Goal: Task Accomplishment & Management: Manage account settings

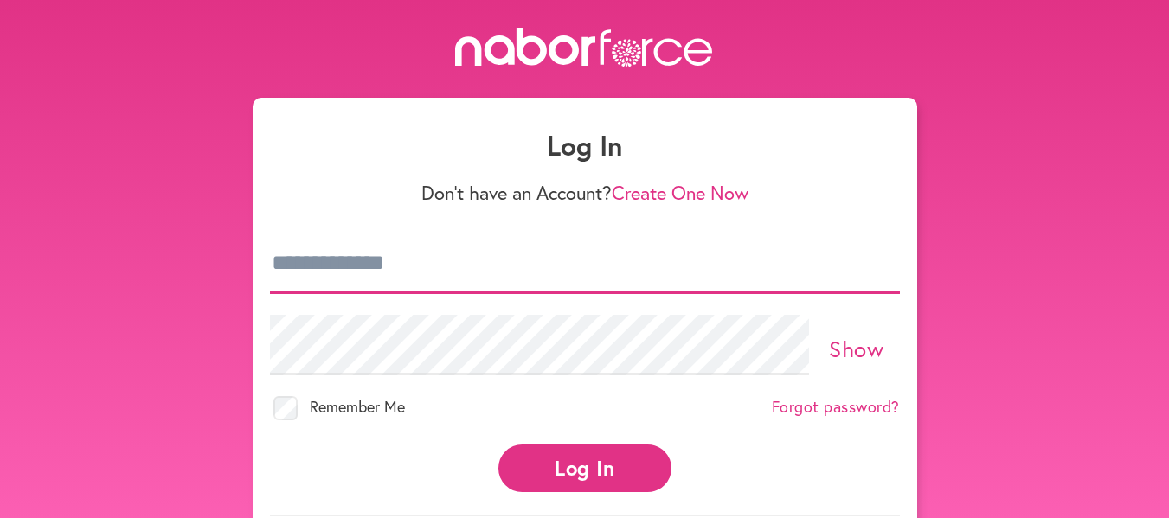
click at [357, 273] on input "email" at bounding box center [585, 264] width 630 height 61
type input "**********"
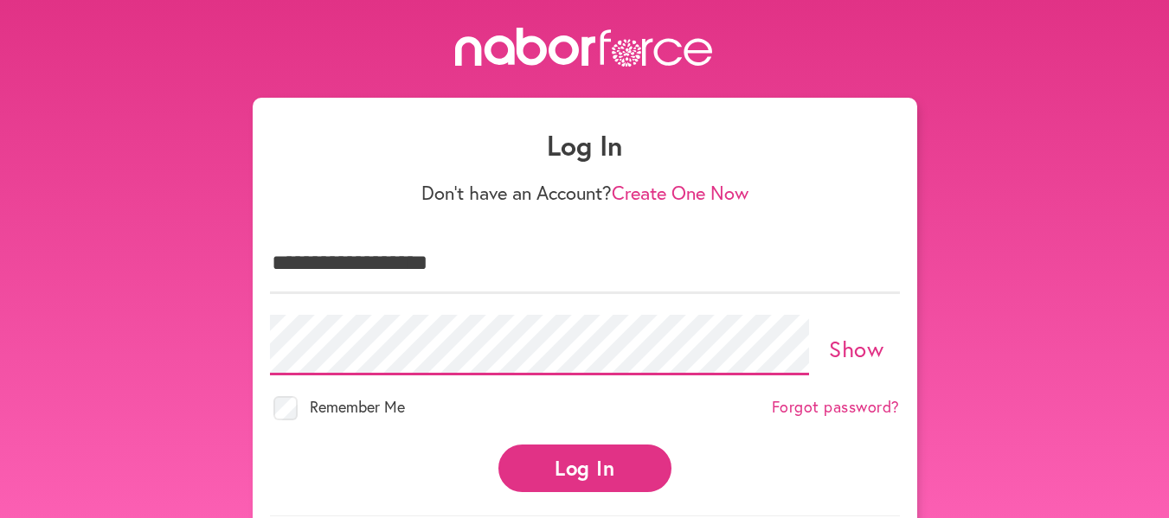
click at [498, 445] on button "Log In" at bounding box center [584, 469] width 173 height 48
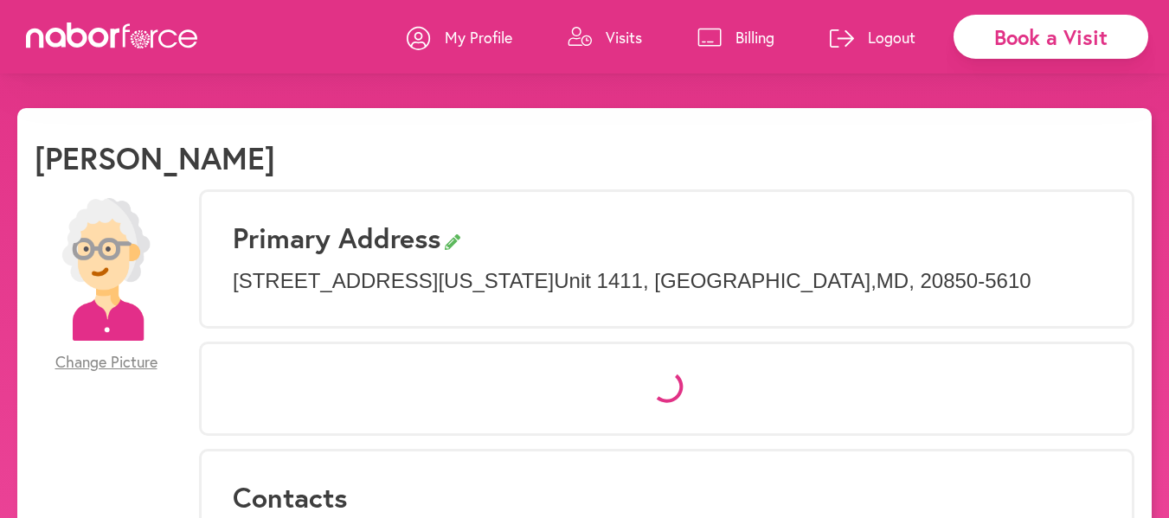
select select "*"
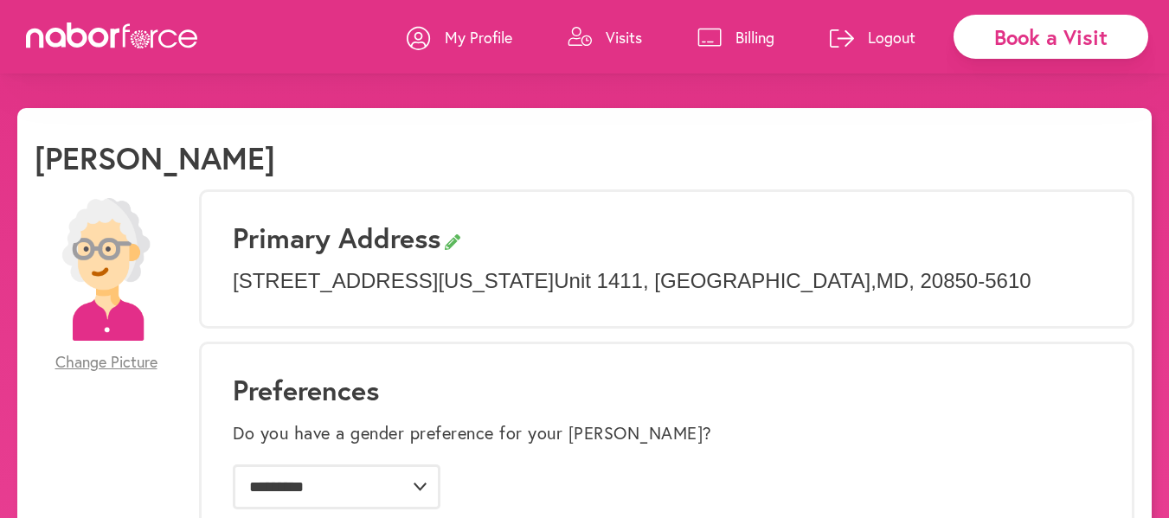
click at [739, 35] on p "Billing" at bounding box center [754, 37] width 39 height 21
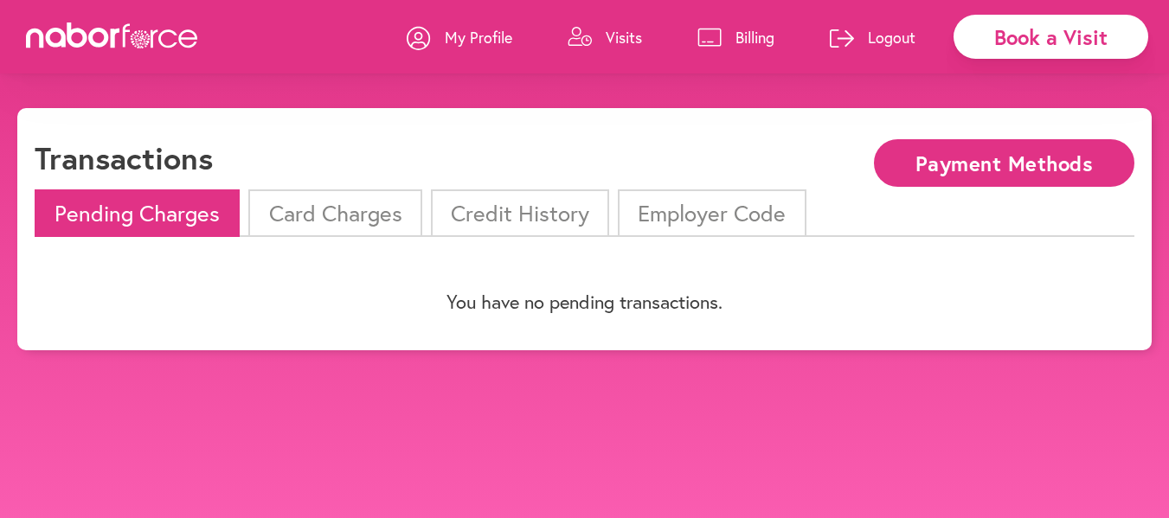
click at [930, 157] on button "Payment Methods" at bounding box center [1004, 163] width 260 height 48
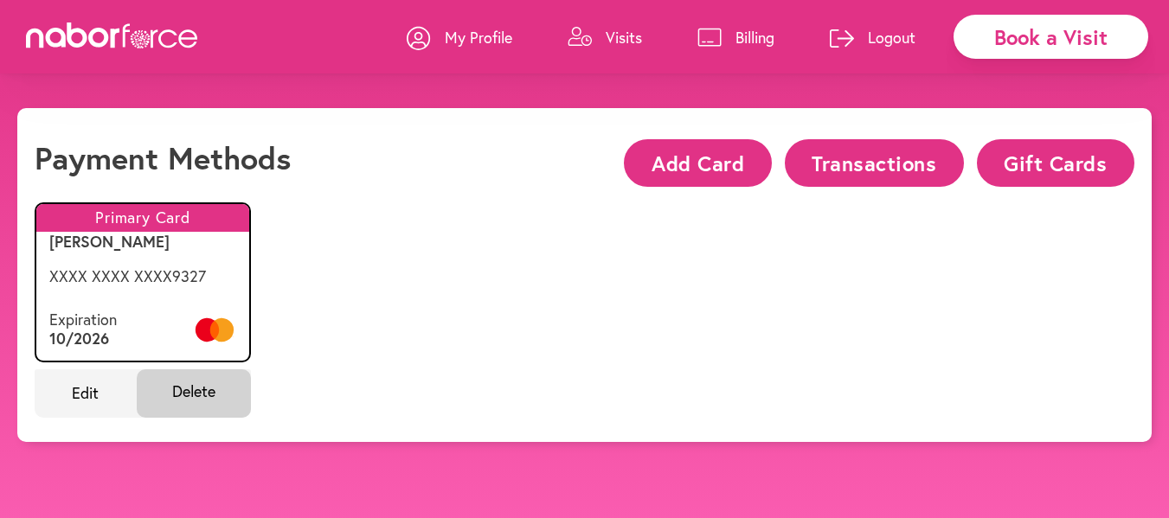
click at [1042, 166] on button "Gift Cards" at bounding box center [1055, 163] width 157 height 48
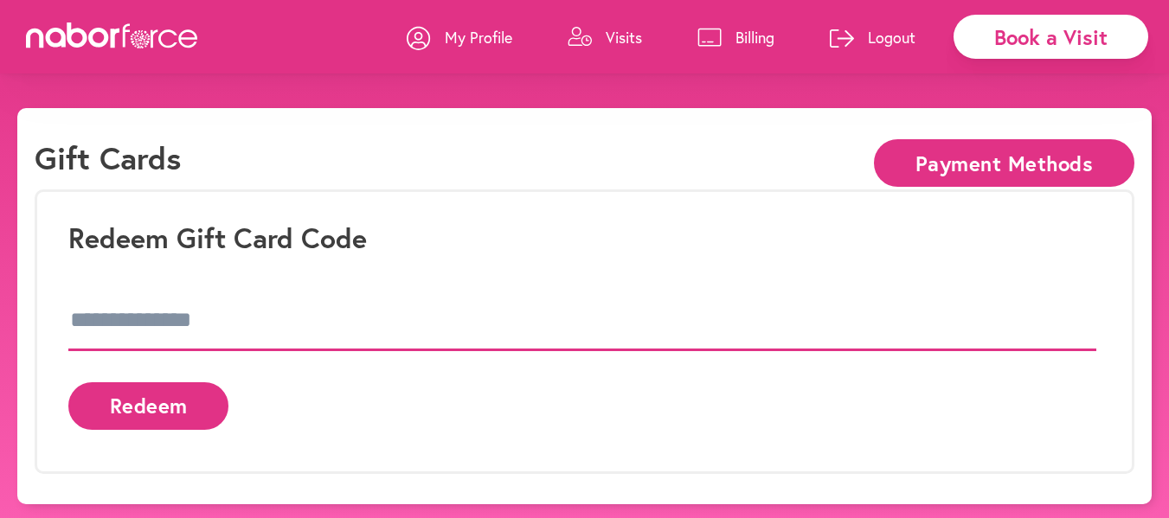
click at [144, 327] on input at bounding box center [582, 321] width 1028 height 61
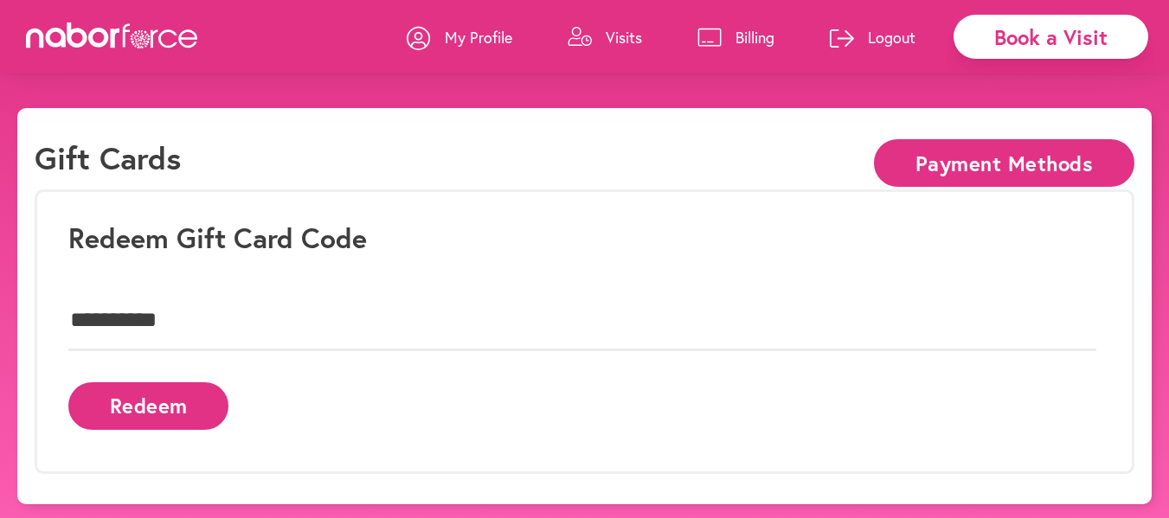
click at [166, 407] on button "Redeem" at bounding box center [148, 406] width 160 height 48
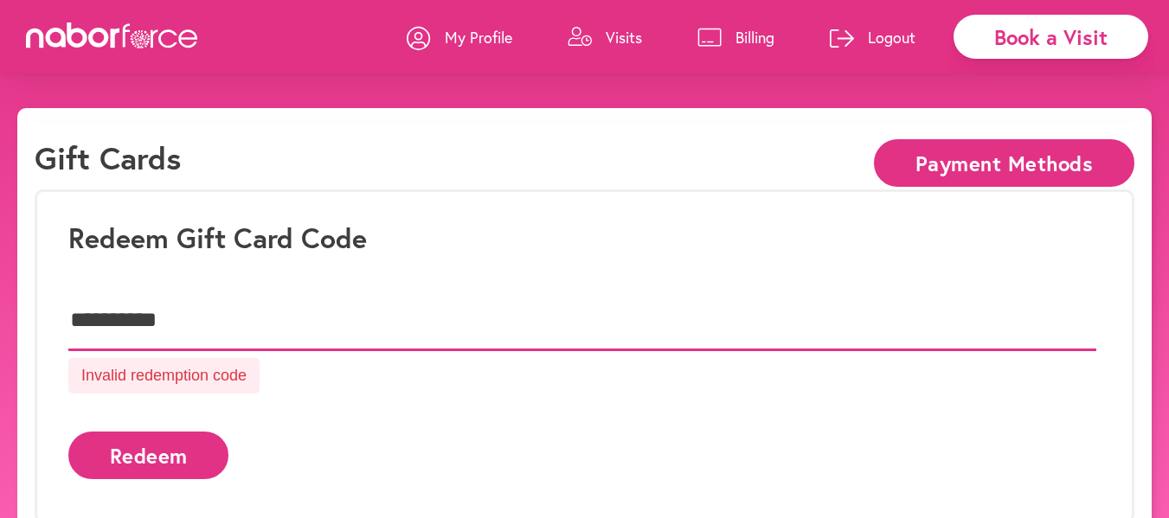
drag, startPoint x: 210, startPoint y: 312, endPoint x: 0, endPoint y: 293, distance: 211.1
click at [0, 293] on div "**********" at bounding box center [584, 331] width 1169 height 446
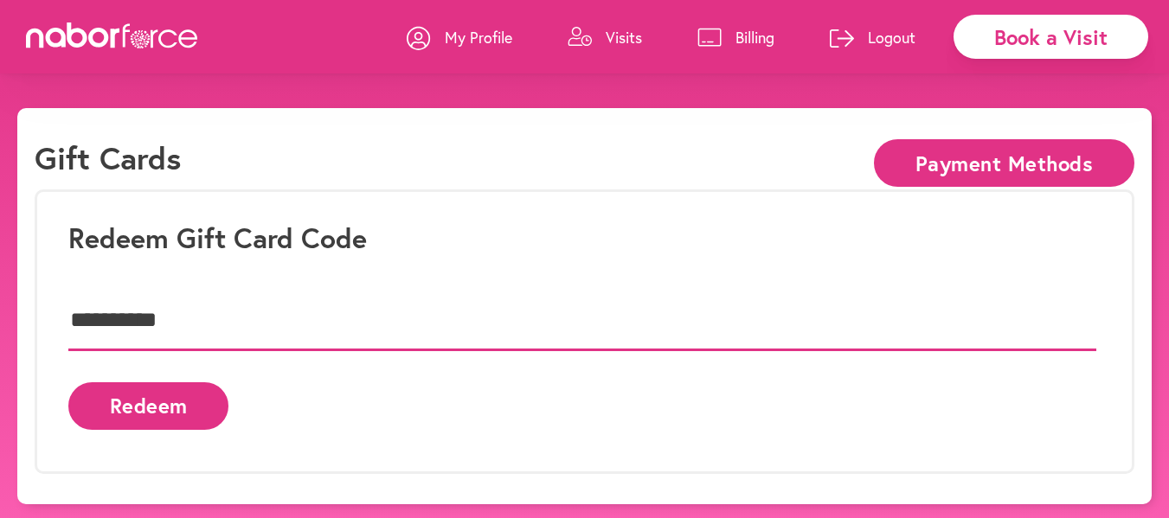
type input "**********"
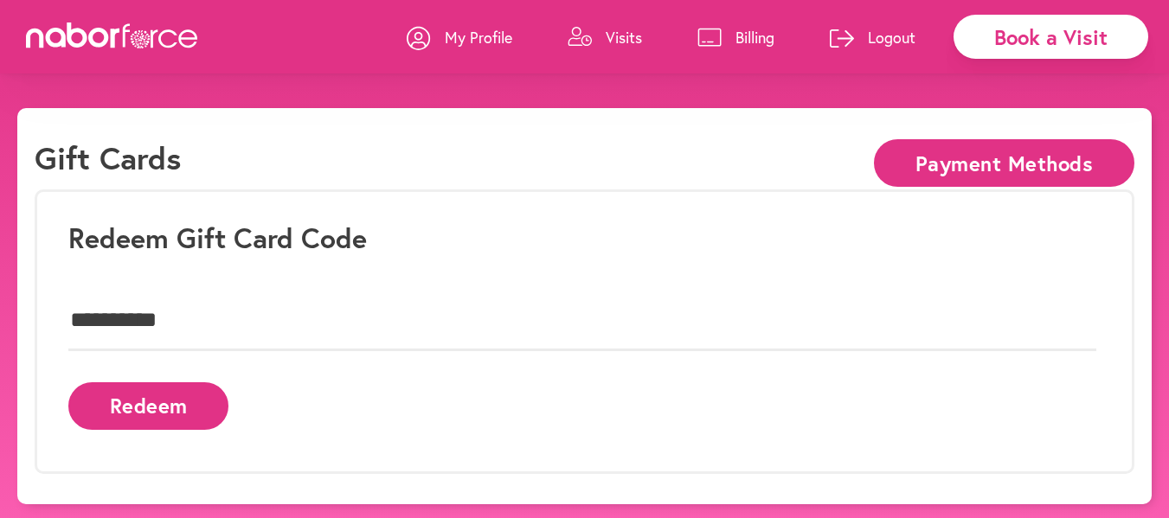
click at [170, 399] on button "Redeem" at bounding box center [148, 406] width 160 height 48
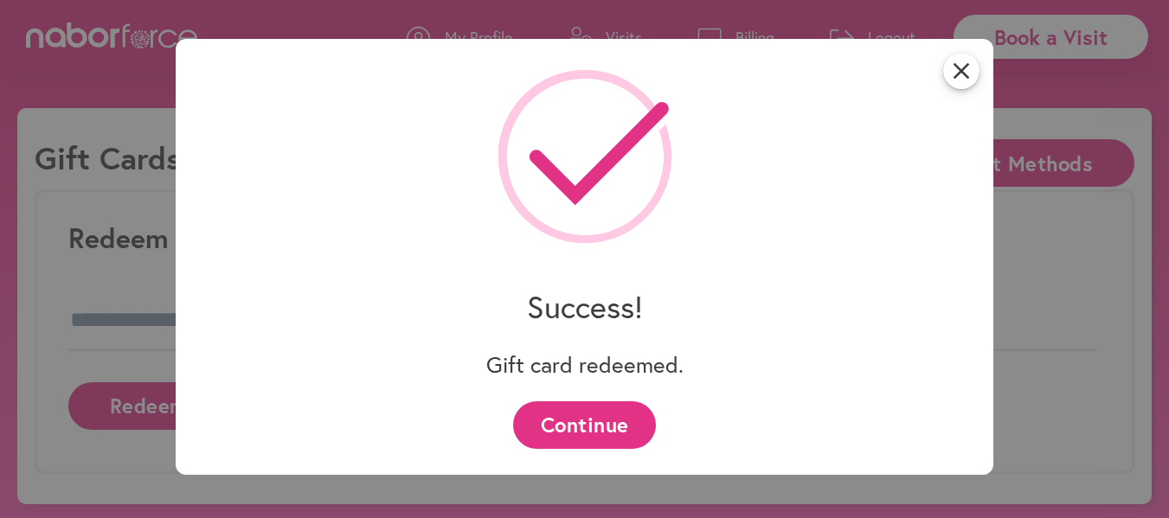
click at [570, 420] on button "Continue" at bounding box center [584, 425] width 143 height 48
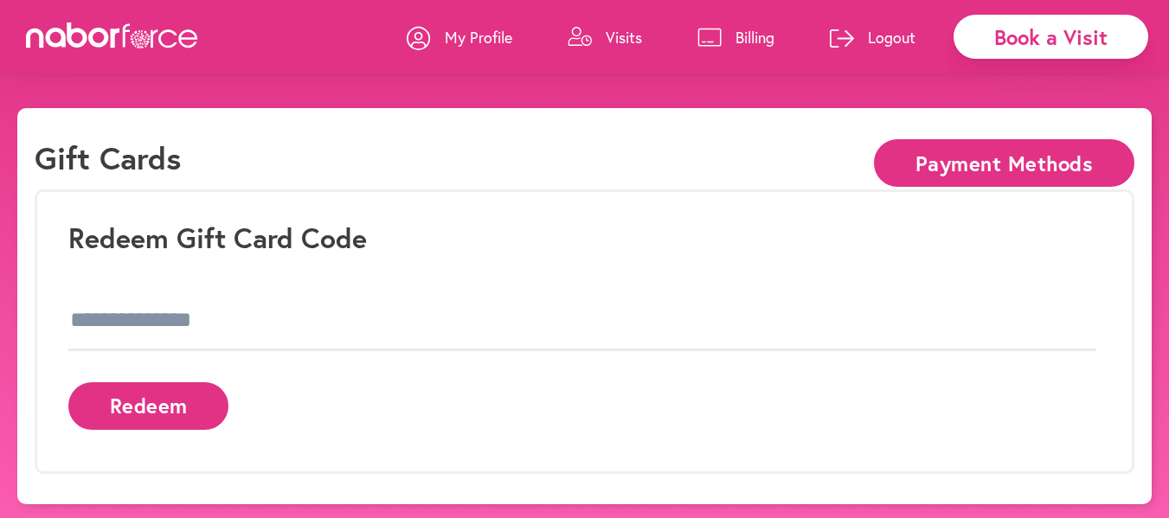
click at [747, 27] on p "Billing" at bounding box center [754, 37] width 39 height 21
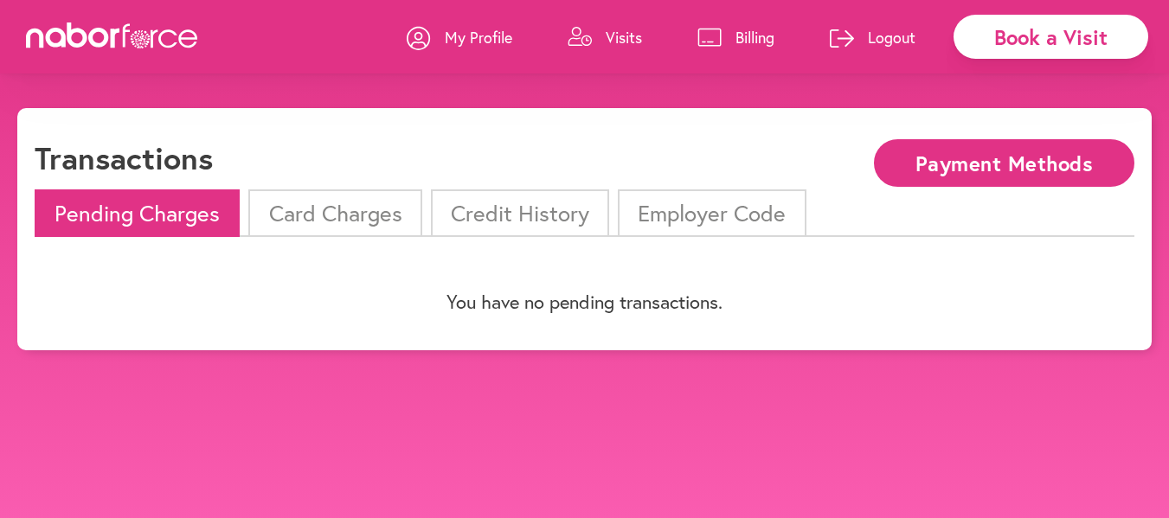
click at [305, 211] on li "Card Charges" at bounding box center [334, 213] width 173 height 48
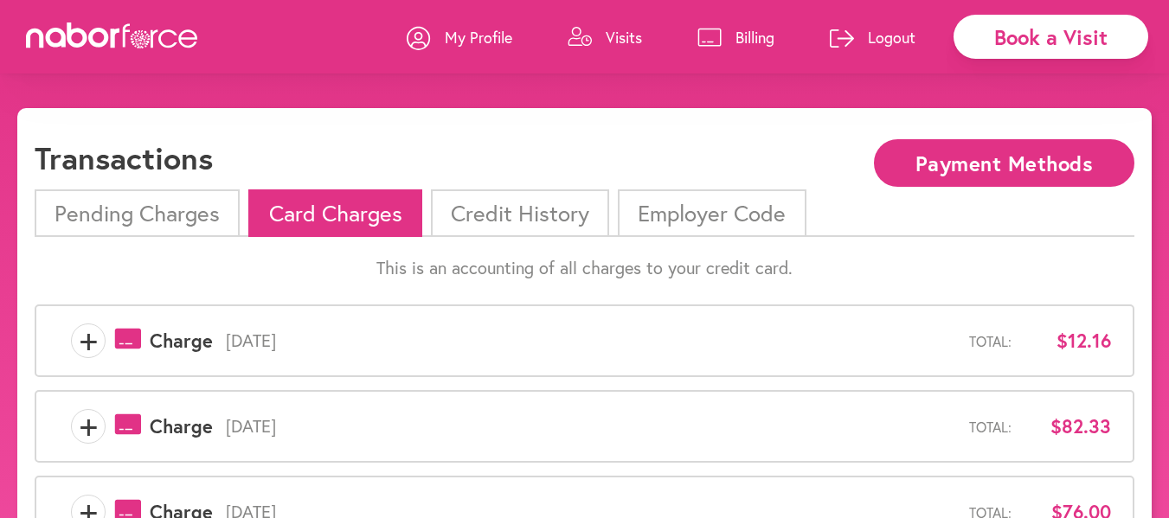
click at [505, 216] on li "Credit History" at bounding box center [520, 213] width 178 height 48
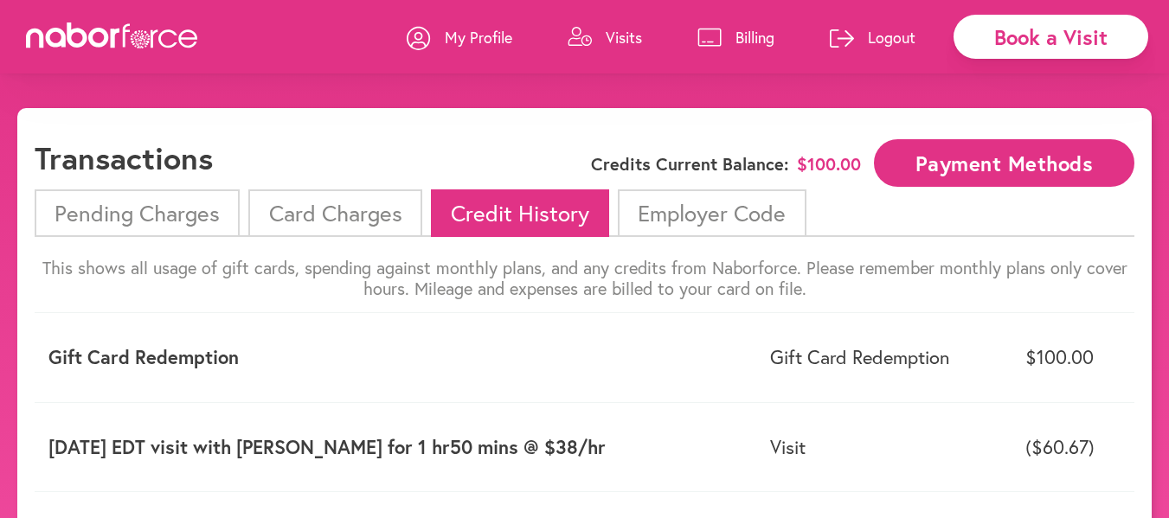
click at [901, 30] on p "Logout" at bounding box center [892, 37] width 48 height 21
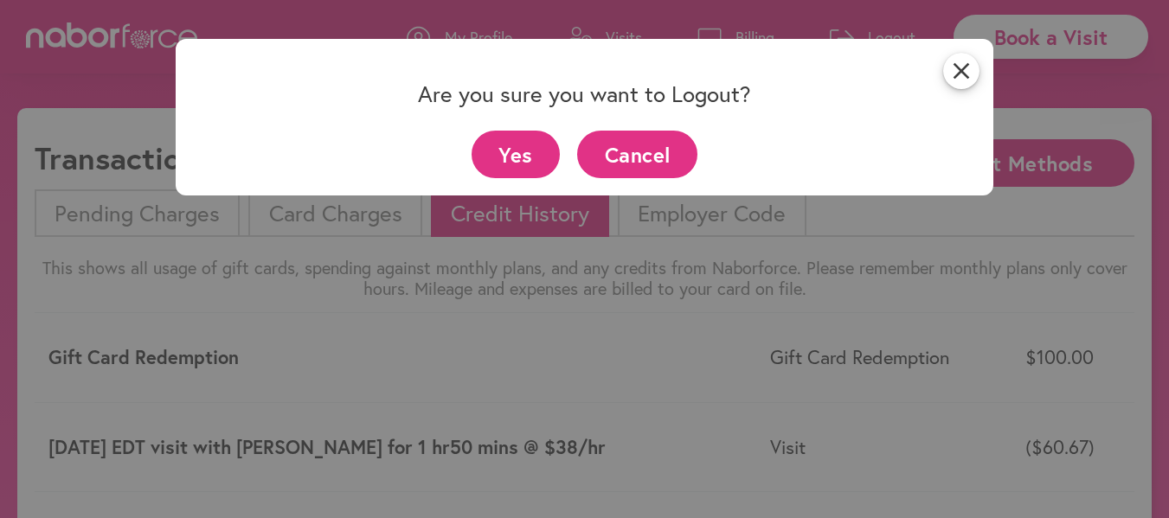
click at [516, 143] on button "Yes" at bounding box center [515, 155] width 89 height 48
